Goal: Check status: Check status

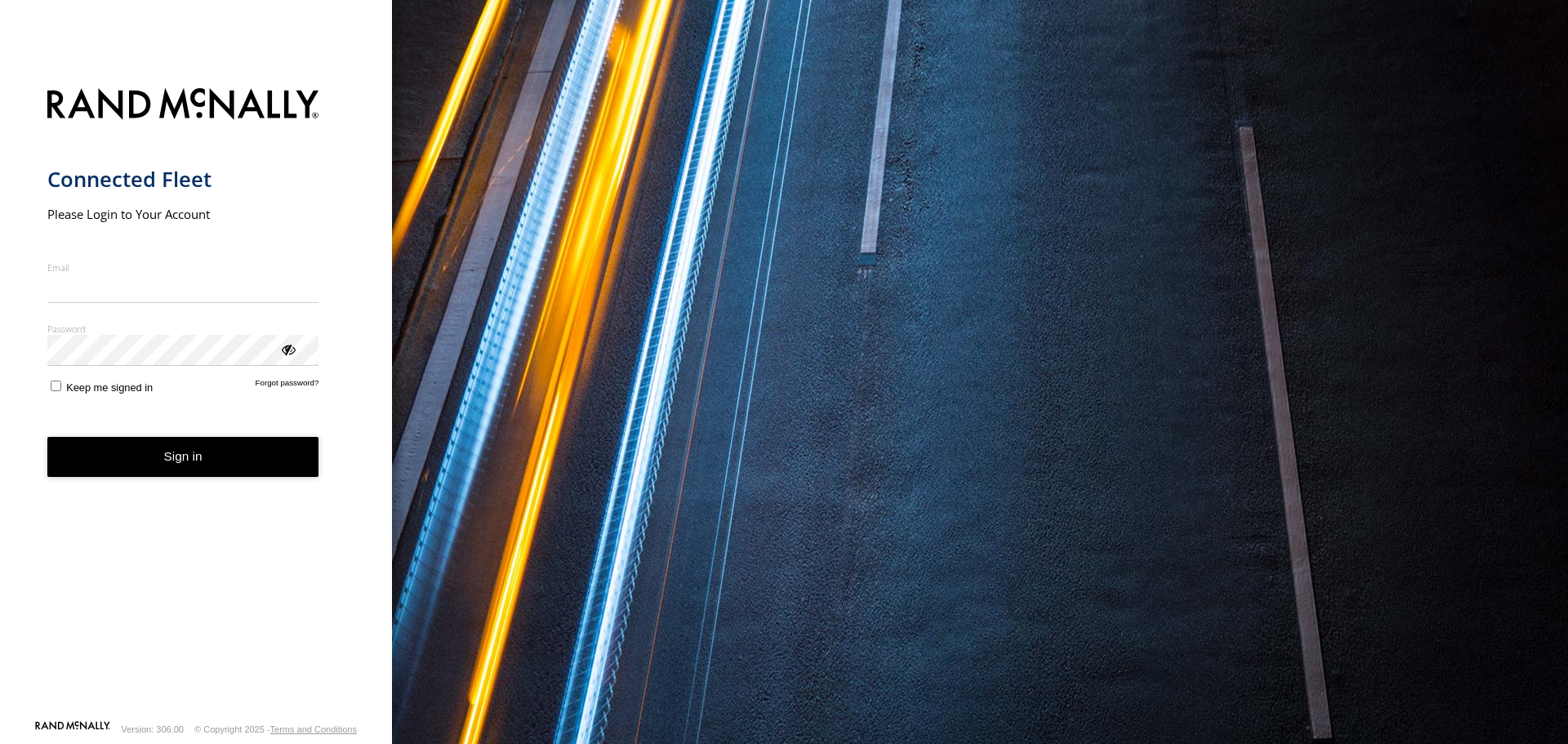
type input "**********"
click at [62, 389] on label "Keep me signed in" at bounding box center [100, 385] width 106 height 16
click at [116, 456] on button "Sign in" at bounding box center [183, 456] width 272 height 40
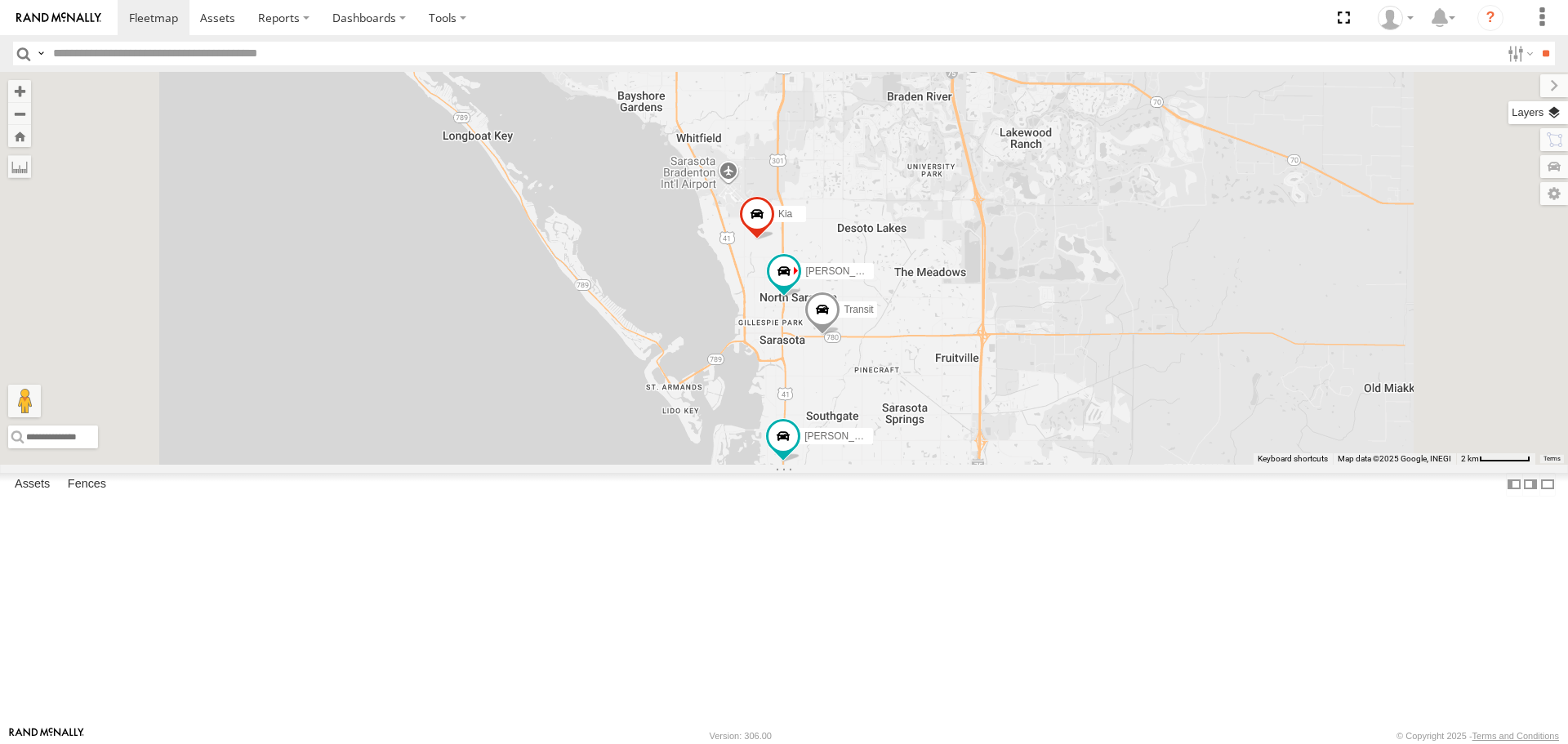
click at [1556, 112] on label at bounding box center [1538, 112] width 60 height 23
click at [0, 0] on span "Basemaps" at bounding box center [0, 0] width 0 height 0
click at [0, 0] on span "Roadmap" at bounding box center [0, 0] width 0 height 0
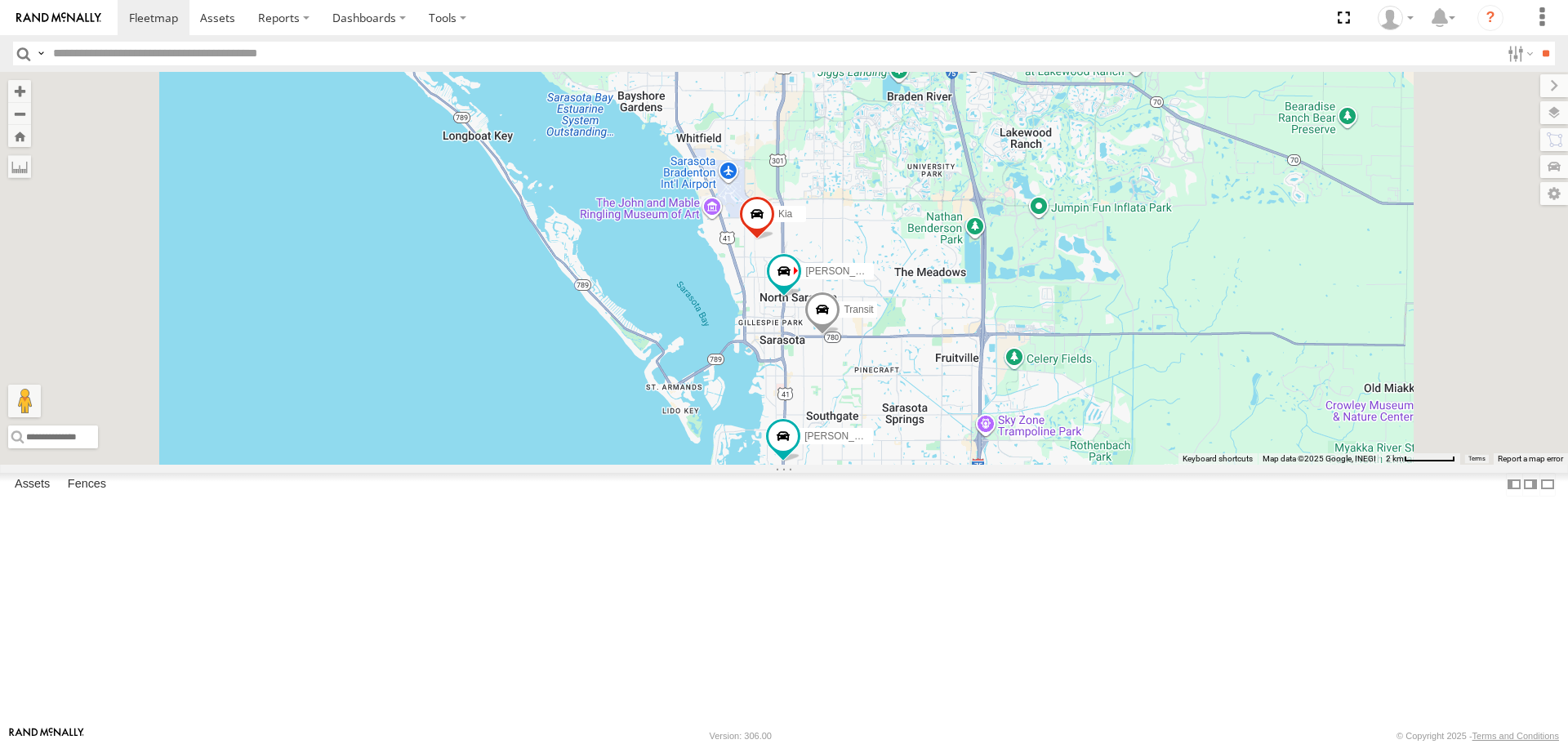
click at [0, 0] on span "Overlays" at bounding box center [0, 0] width 0 height 0
click at [0, 0] on span "Traffic" at bounding box center [0, 0] width 0 height 0
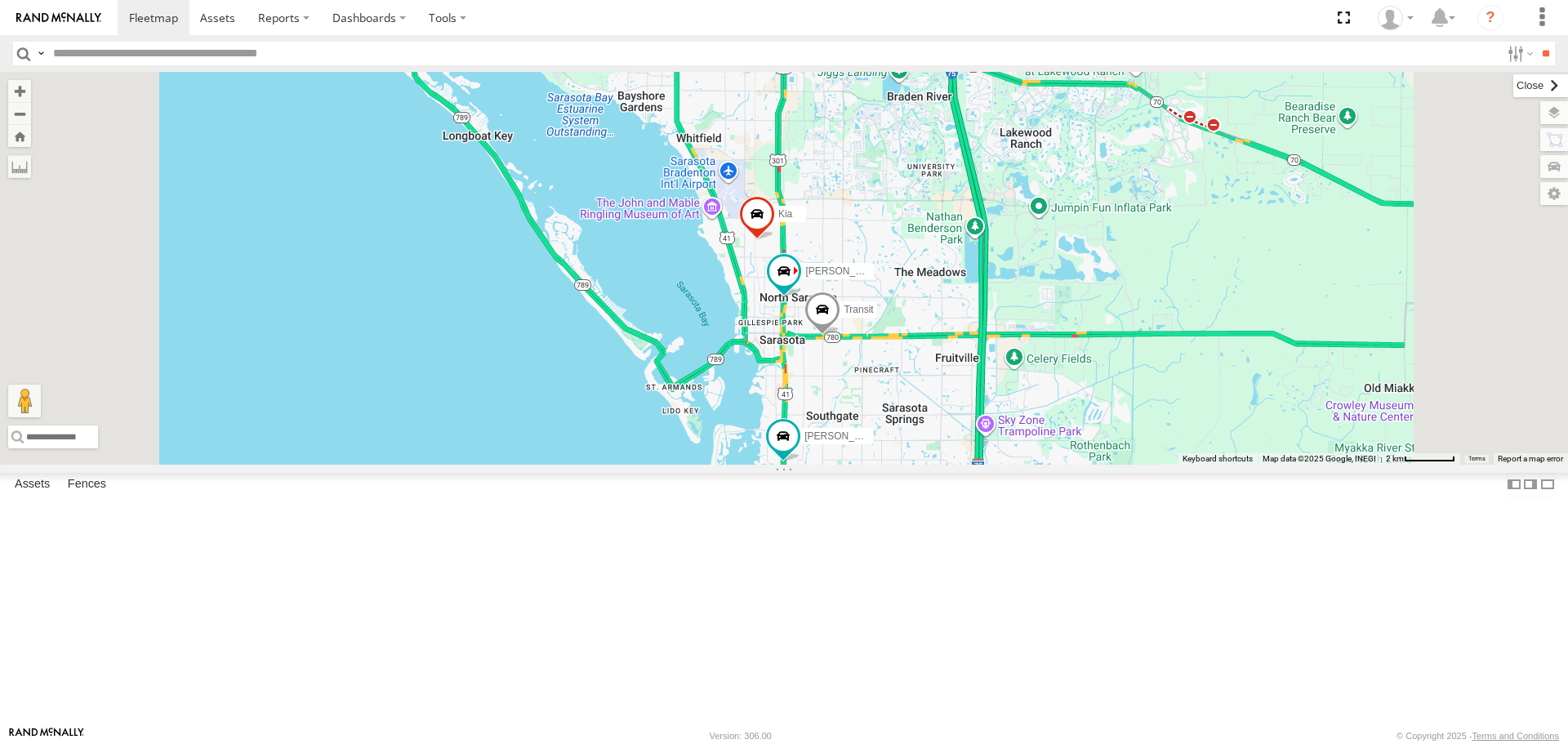
click at [1513, 86] on label at bounding box center [1541, 86] width 55 height 23
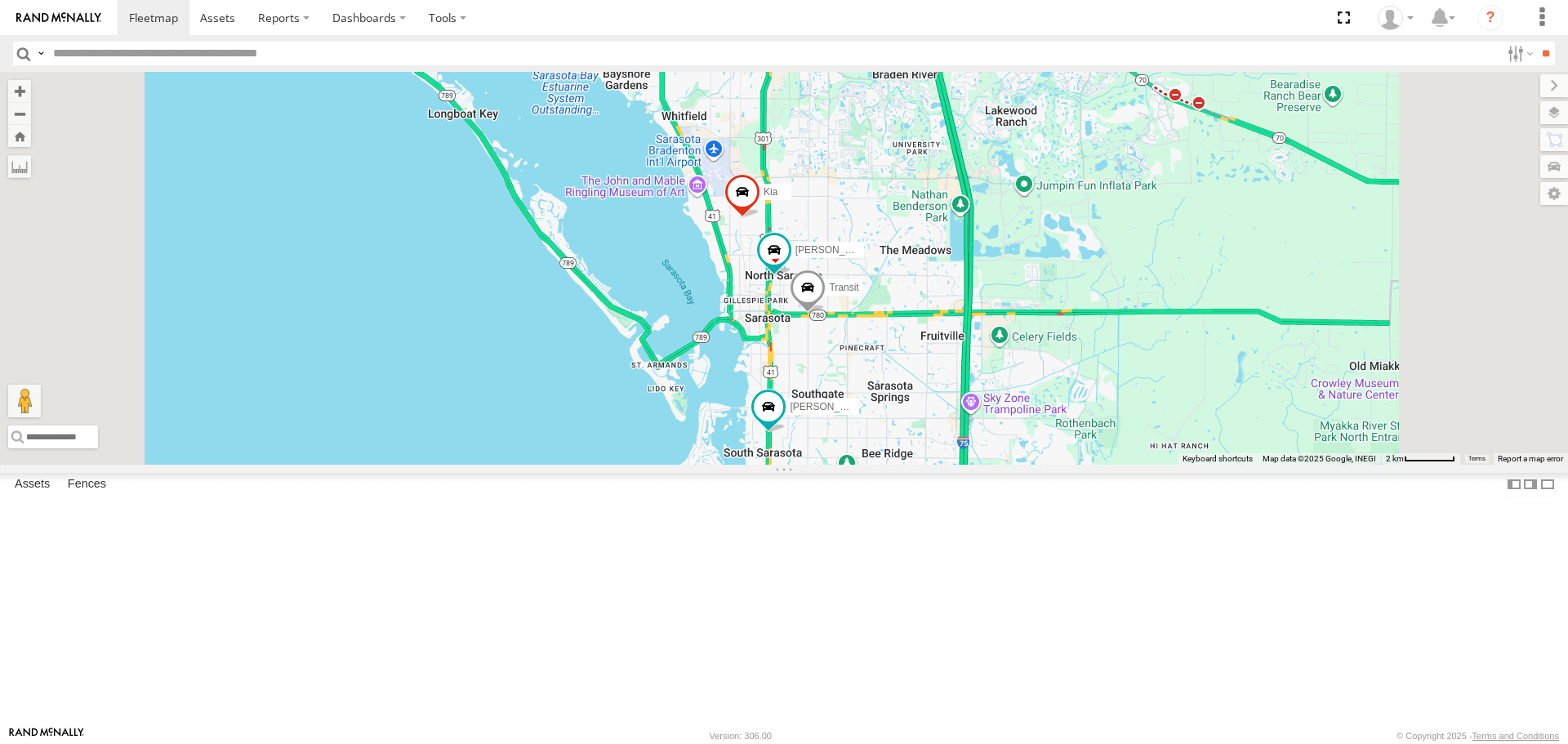
drag, startPoint x: 781, startPoint y: 364, endPoint x: 589, endPoint y: 185, distance: 262.5
click at [606, 198] on div "[PERSON_NAME] soul [PERSON_NAME] Transit" at bounding box center [784, 268] width 1568 height 392
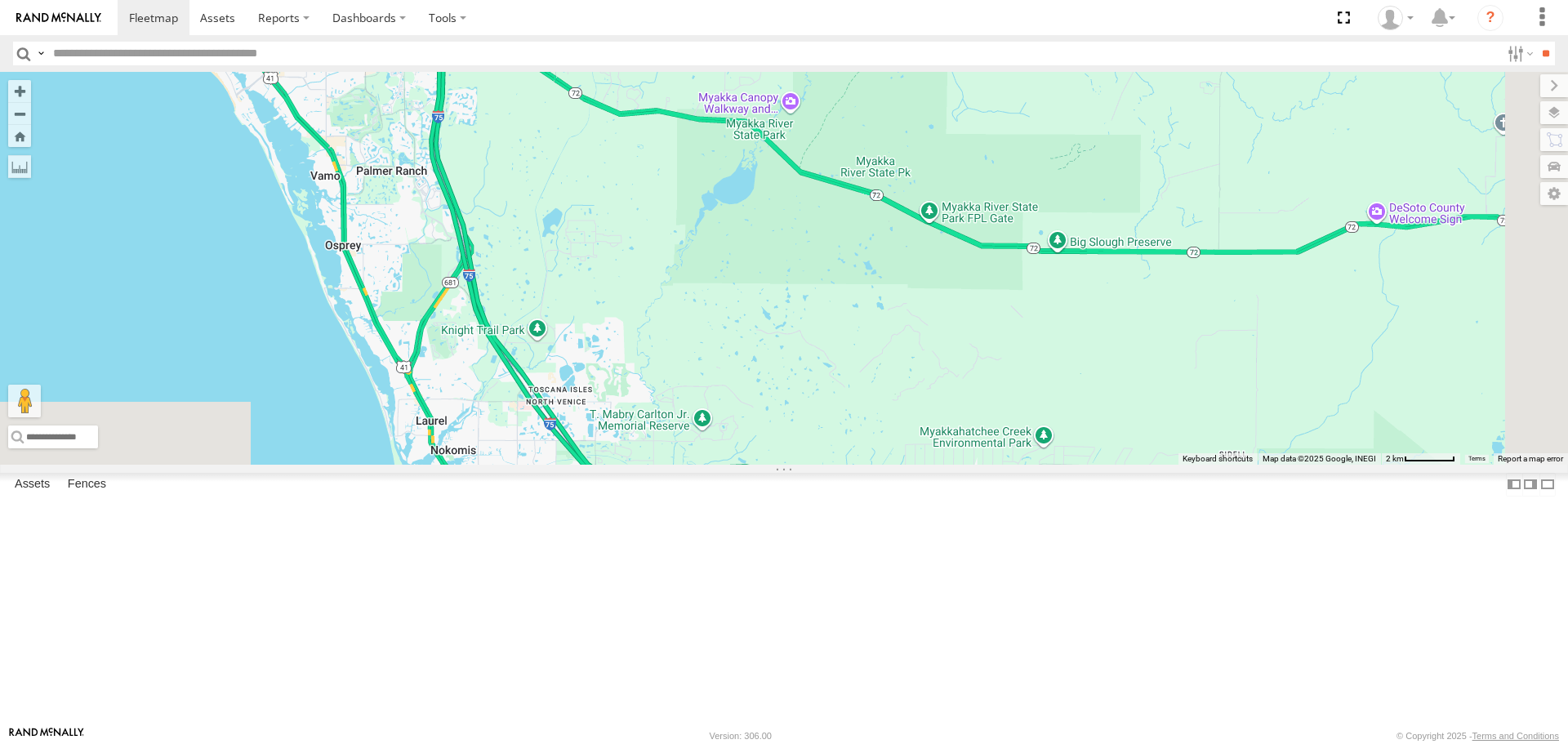
drag, startPoint x: 564, startPoint y: 167, endPoint x: 667, endPoint y: 312, distance: 177.9
click at [630, 293] on div "[PERSON_NAME] soul [PERSON_NAME] Transit" at bounding box center [784, 268] width 1568 height 392
click at [641, 309] on div "[PERSON_NAME] soul [PERSON_NAME] Transit" at bounding box center [784, 268] width 1568 height 392
click at [644, 309] on div "[PERSON_NAME] soul [PERSON_NAME] Transit" at bounding box center [784, 268] width 1568 height 392
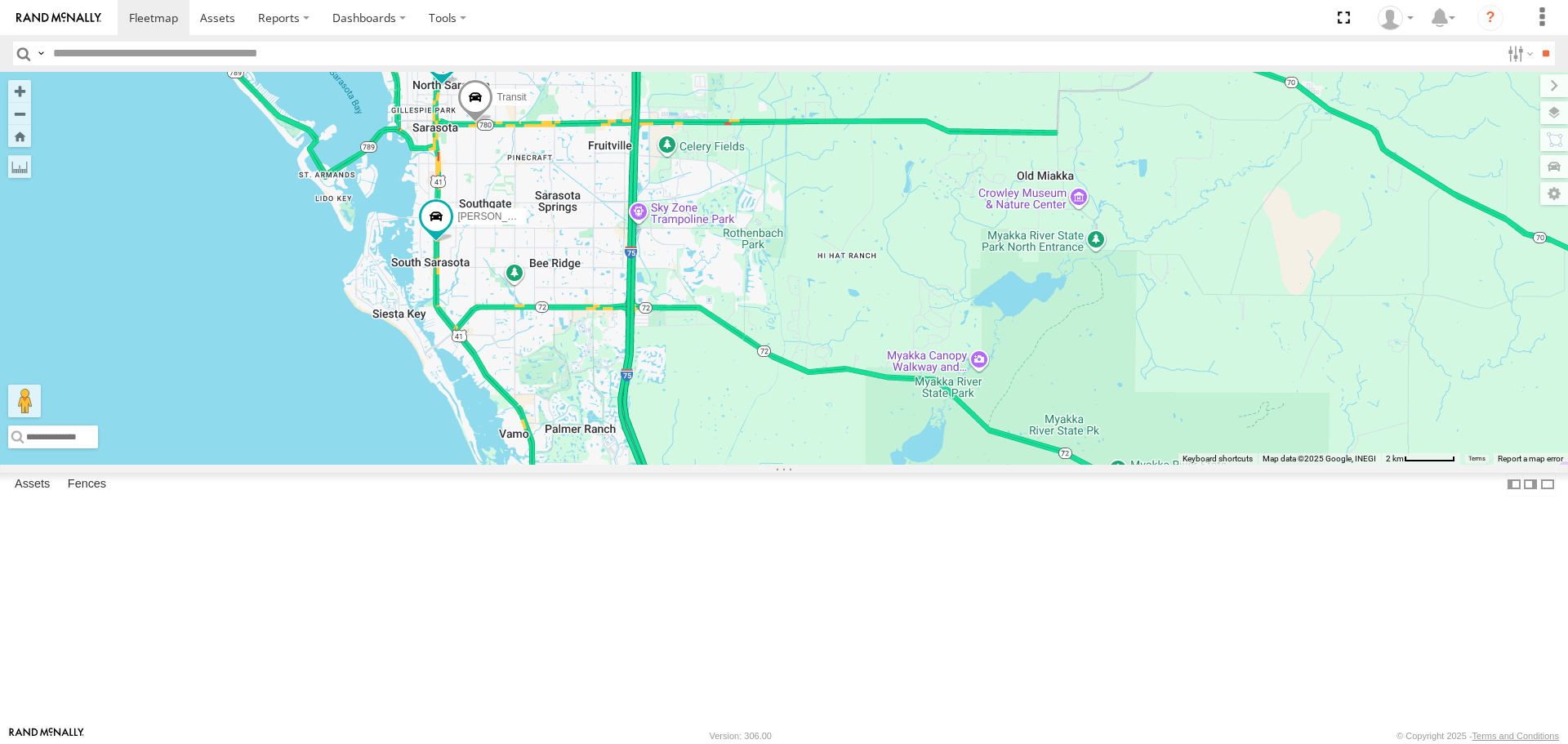
drag, startPoint x: 854, startPoint y: 363, endPoint x: 1078, endPoint y: 694, distance: 399.7
click at [1078, 464] on div "[PERSON_NAME] soul [PERSON_NAME] Transit" at bounding box center [784, 268] width 1568 height 392
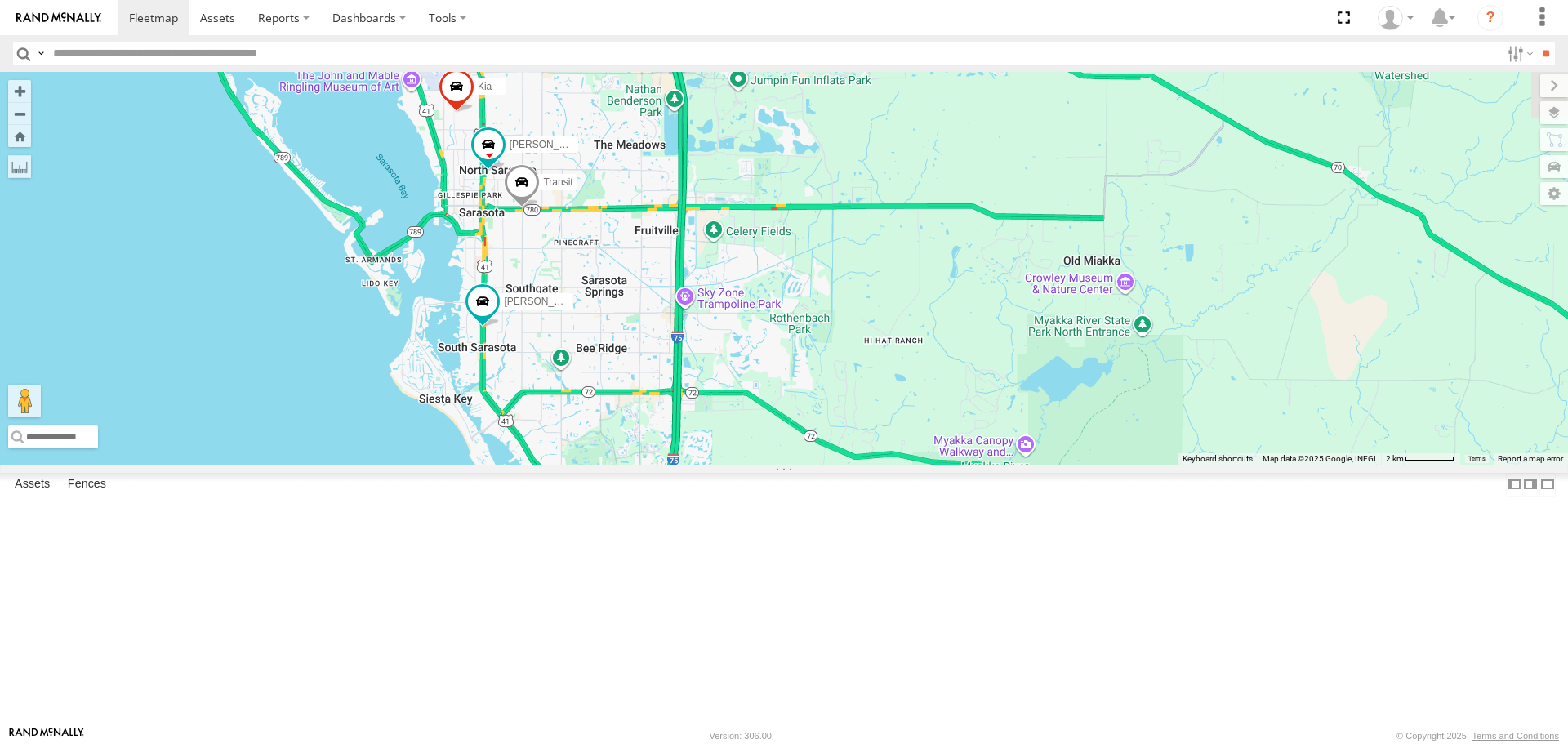
click at [0, 0] on link at bounding box center [0, 0] width 0 height 0
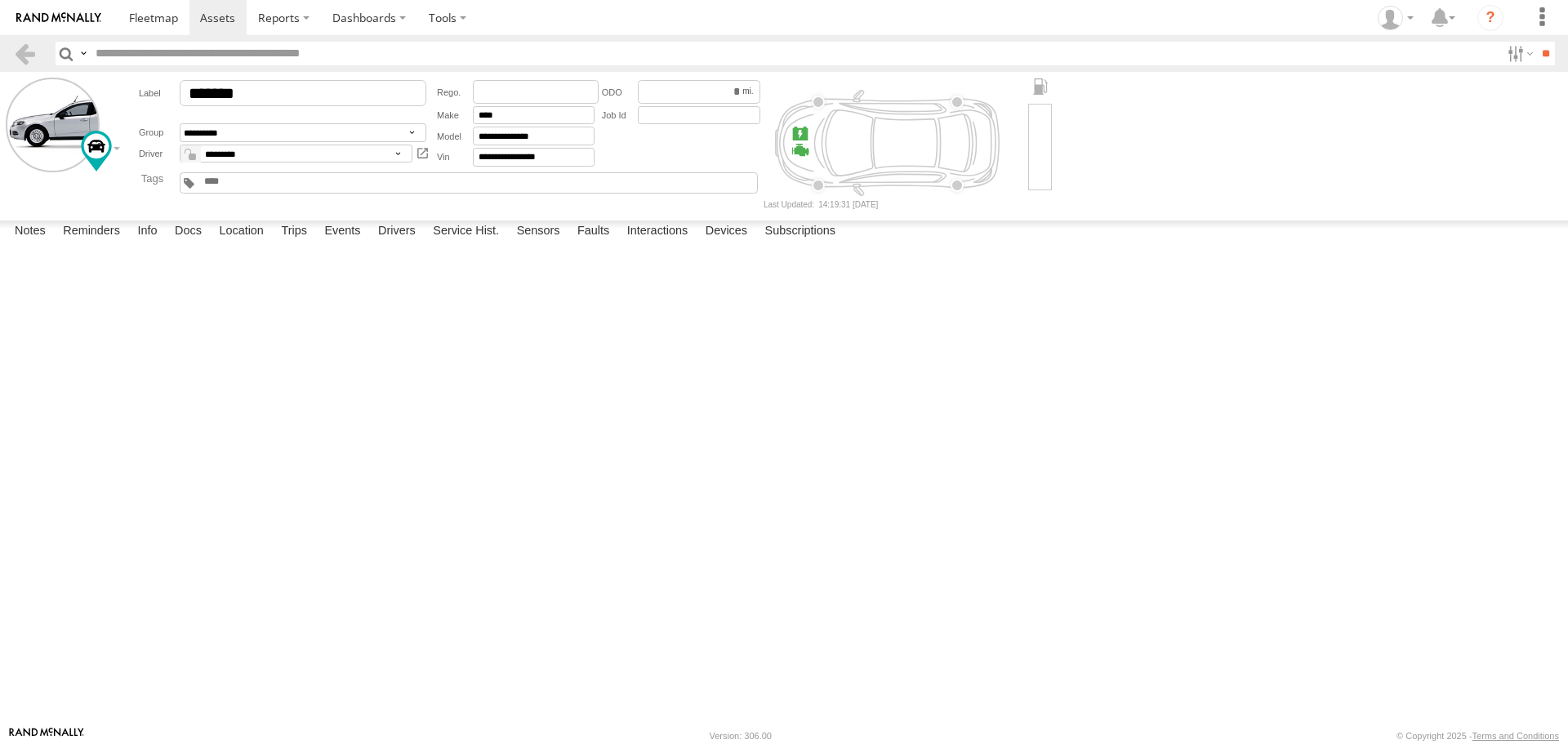
click at [0, 0] on label at bounding box center [0, 0] width 0 height 0
click at [0, 0] on button "Proceed" at bounding box center [0, 0] width 0 height 0
click at [153, 15] on span at bounding box center [153, 17] width 49 height 16
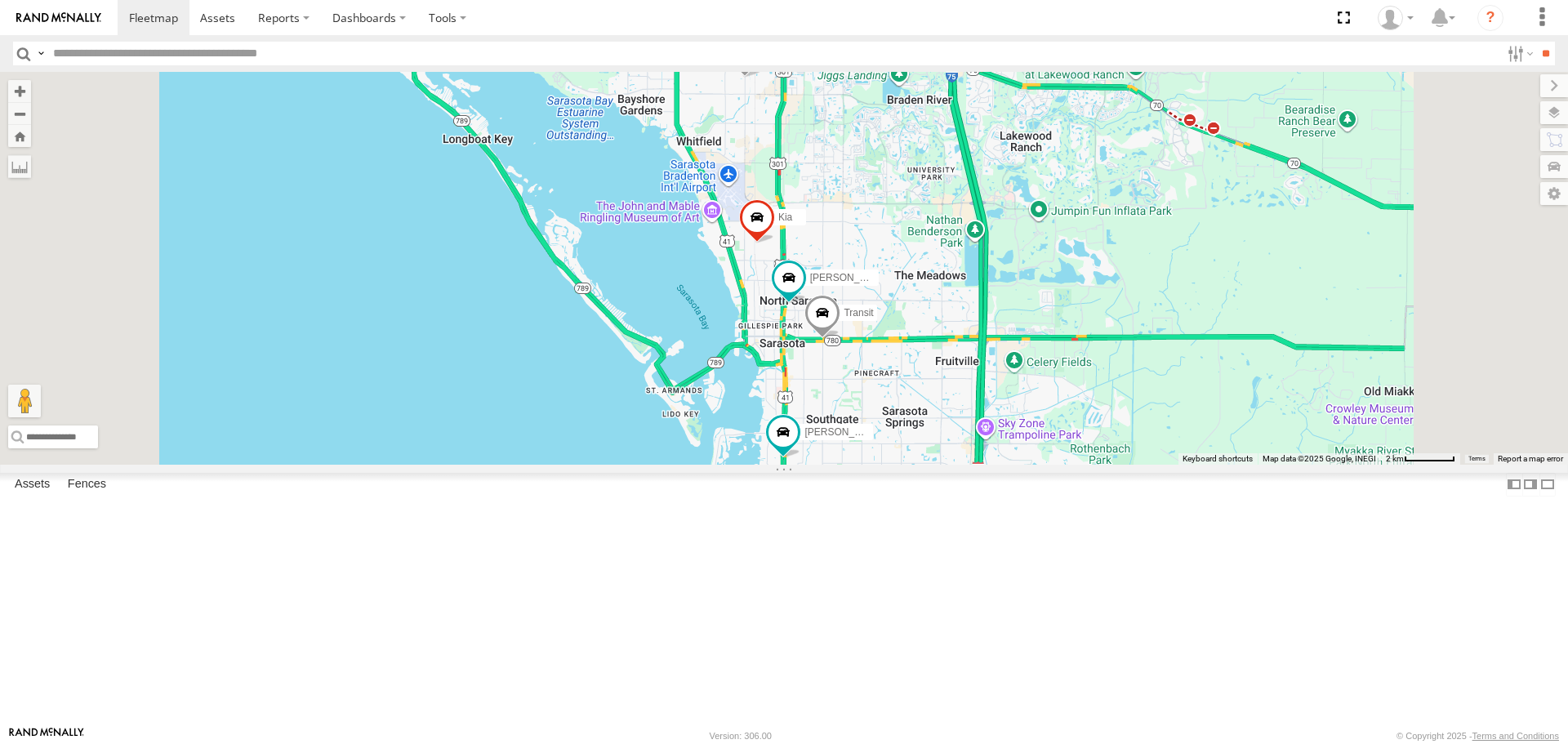
click at [0, 0] on link at bounding box center [0, 0] width 0 height 0
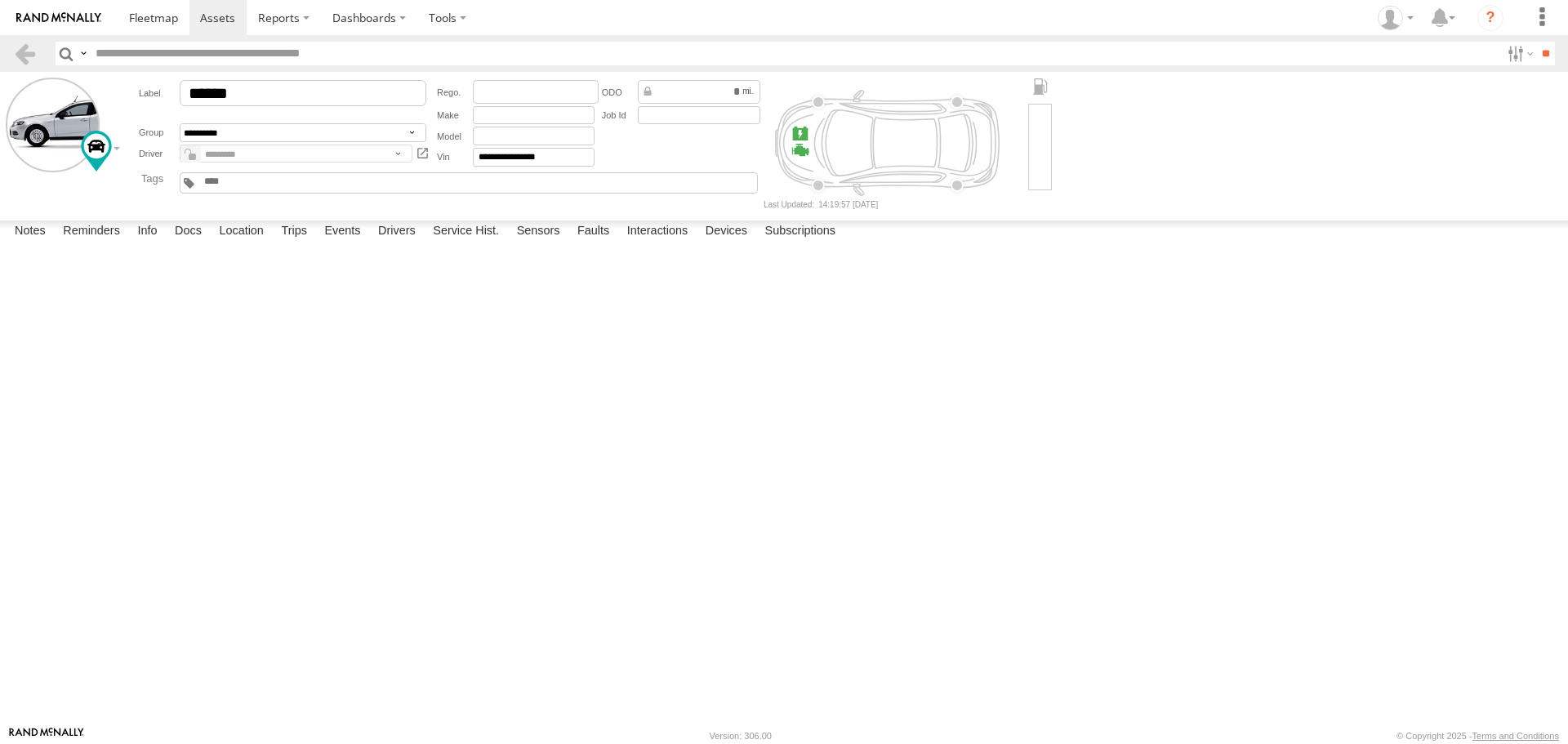
click at [0, 0] on label at bounding box center [0, 0] width 0 height 0
click at [0, 0] on button "Proceed" at bounding box center [0, 0] width 0 height 0
click at [131, 34] on link at bounding box center [153, 17] width 72 height 35
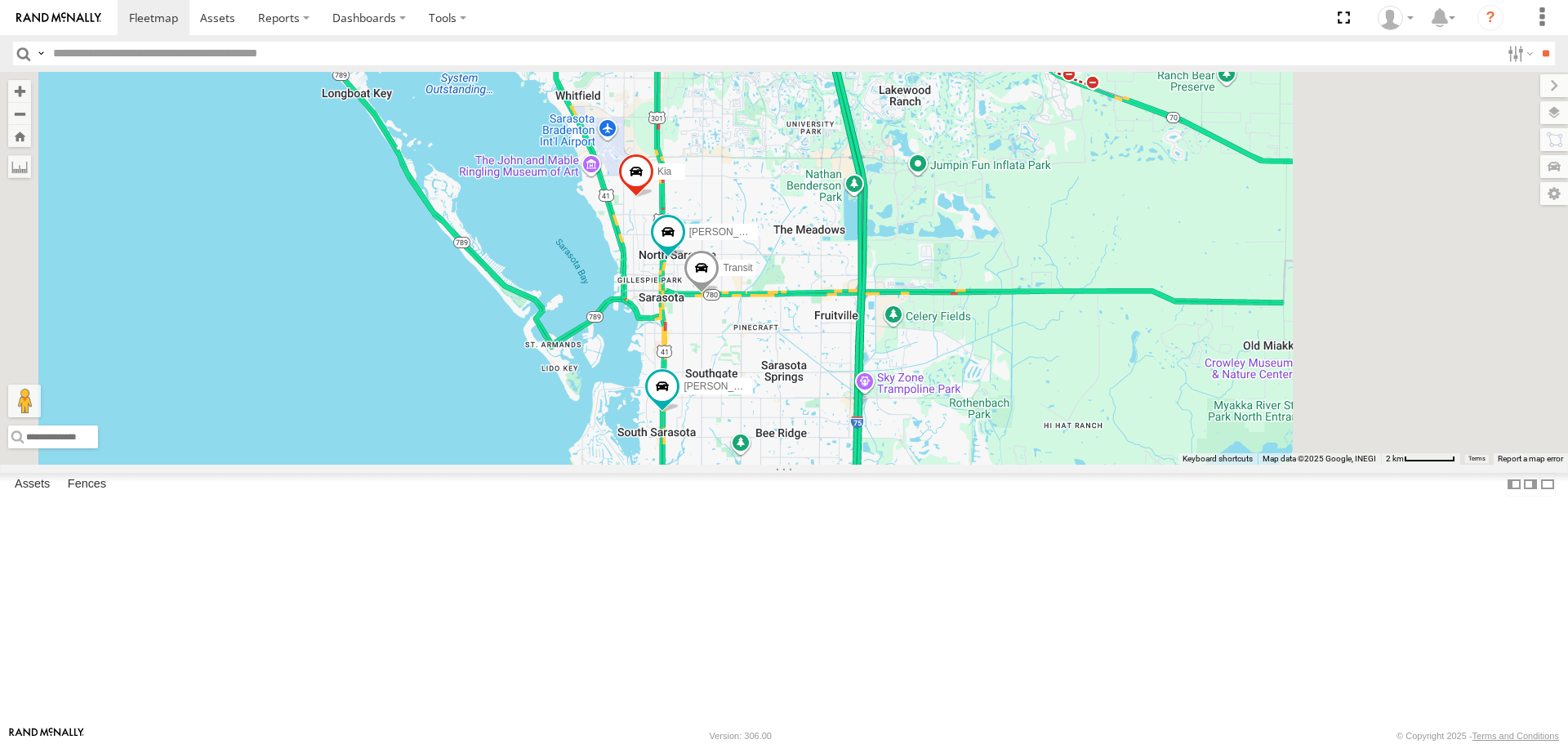
drag, startPoint x: 882, startPoint y: 452, endPoint x: 760, endPoint y: 405, distance: 130.7
click at [760, 405] on div "[PERSON_NAME] soul [PERSON_NAME] Transit" at bounding box center [784, 268] width 1568 height 392
